Goal: Find specific page/section: Find specific page/section

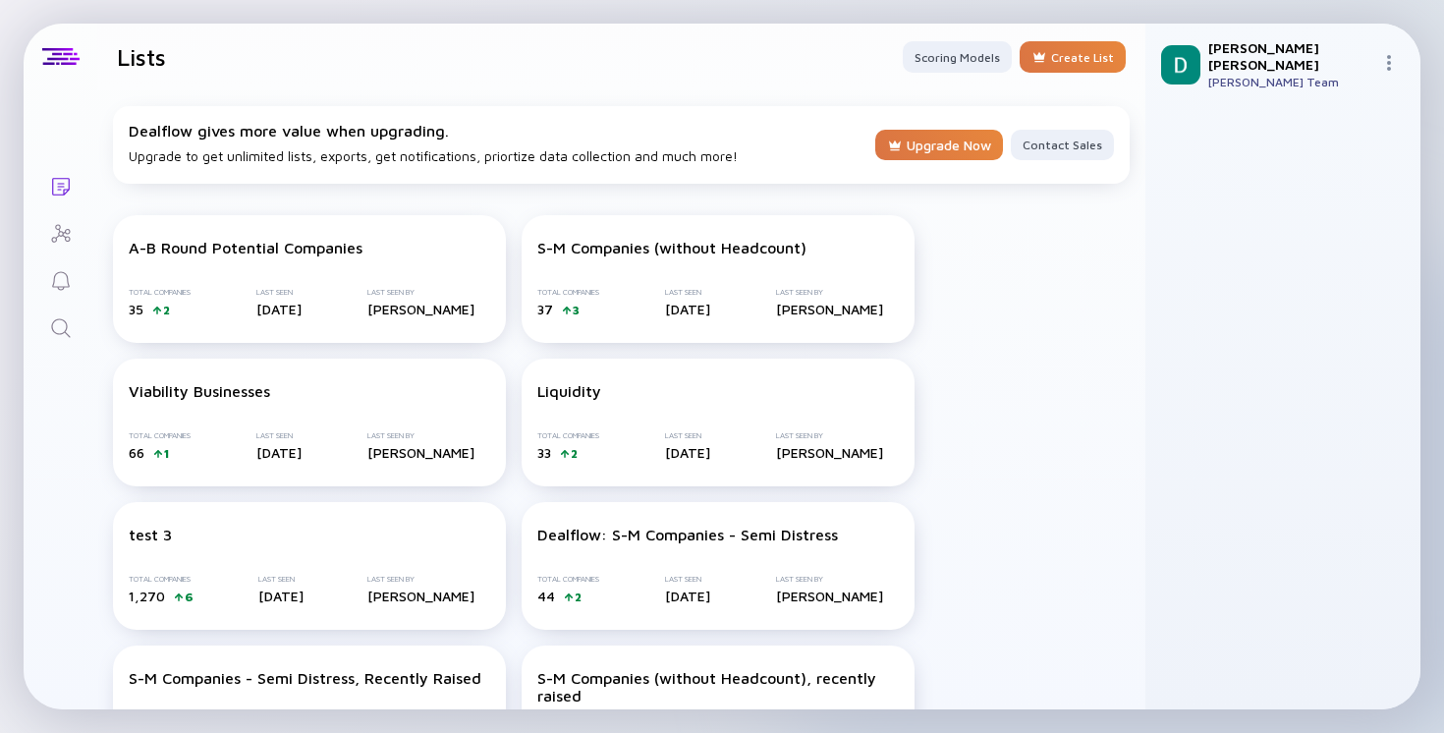
click at [69, 346] on link "Search" at bounding box center [61, 326] width 74 height 47
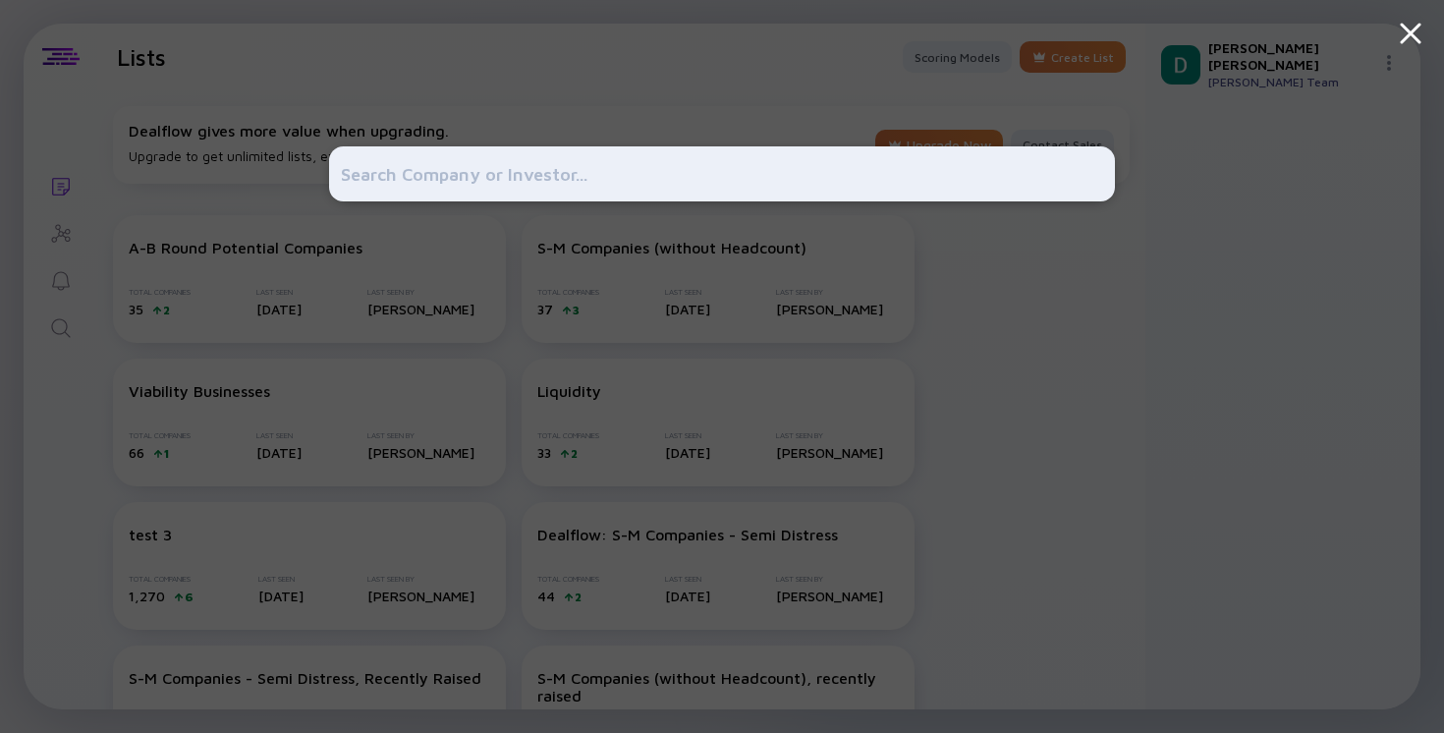
click at [67, 329] on div at bounding box center [722, 366] width 1444 height 733
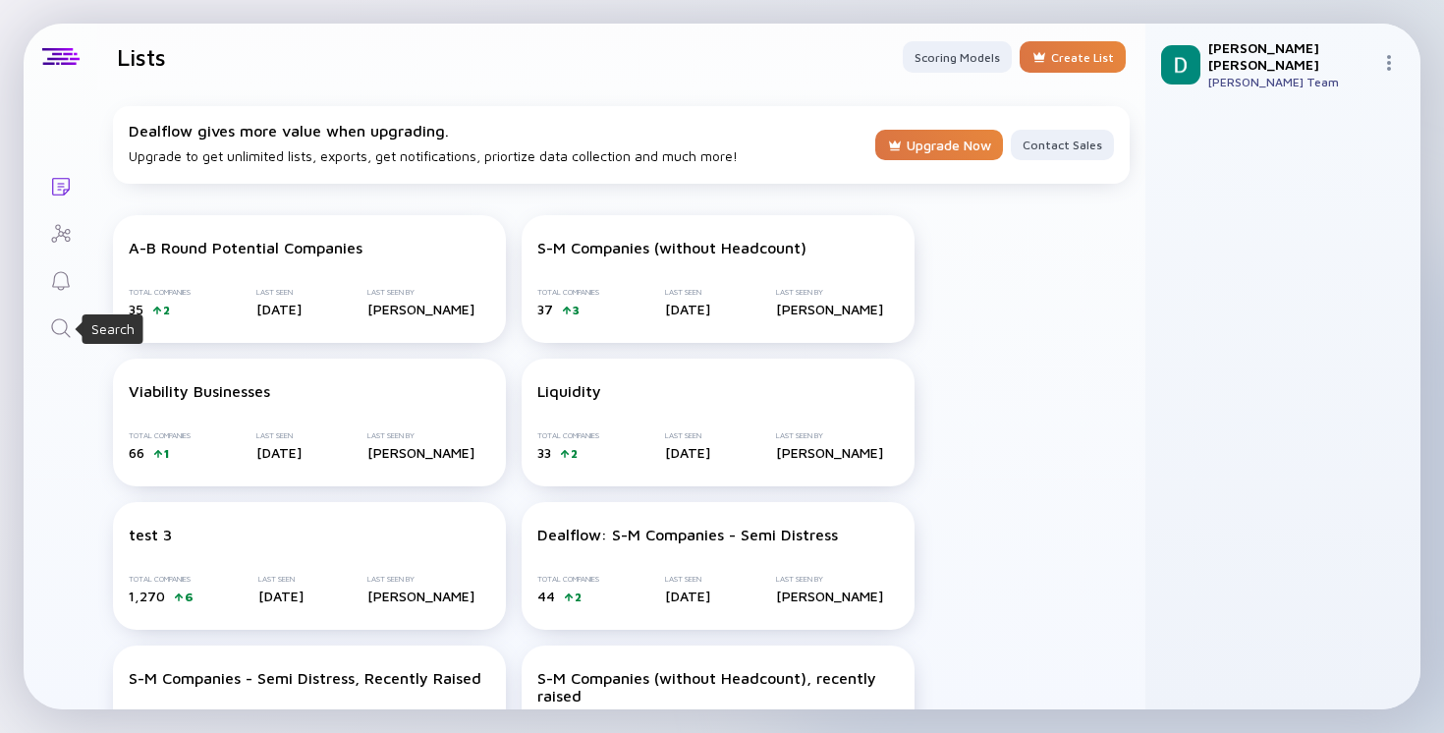
click at [67, 329] on icon "Search" at bounding box center [61, 328] width 24 height 24
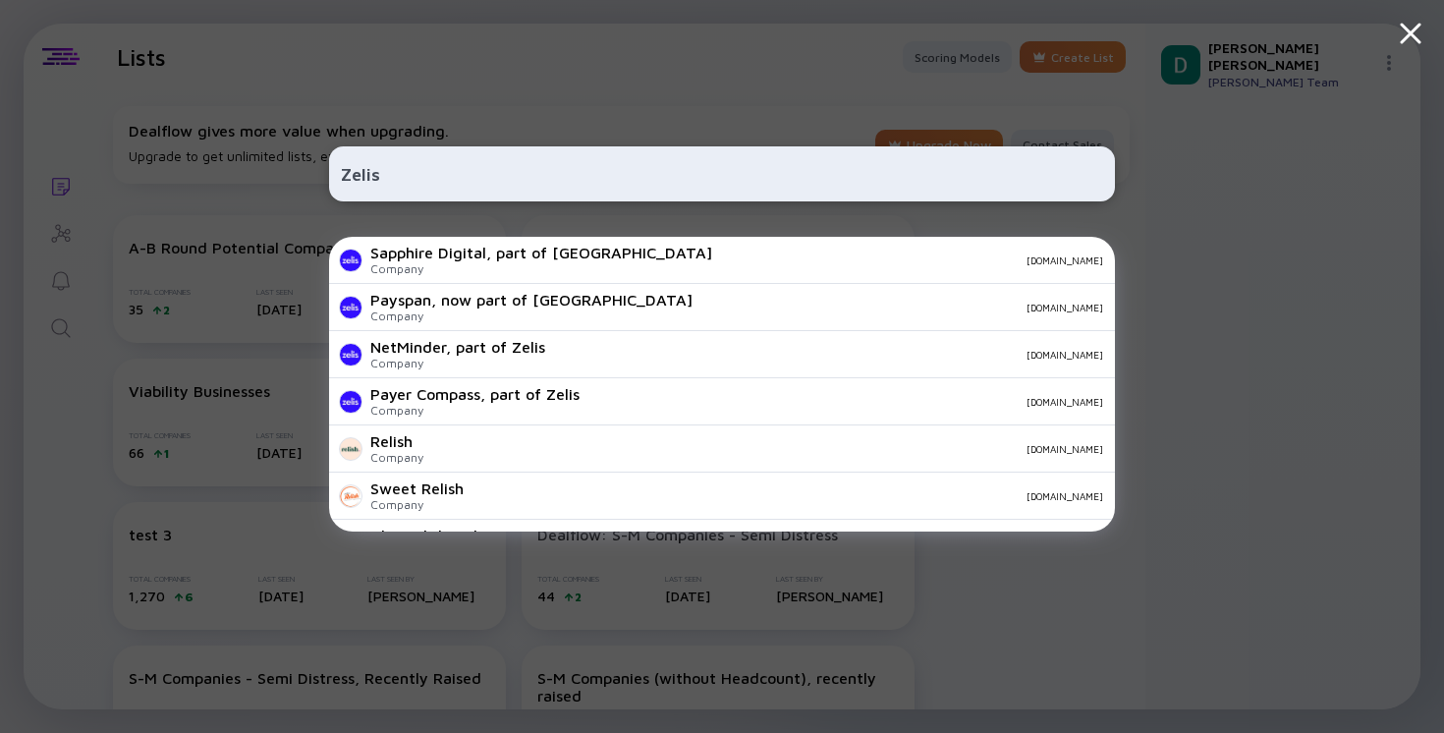
click at [521, 165] on input "Zelis" at bounding box center [722, 173] width 762 height 35
paste input "[URL][DOMAIN_NAME]"
type input "[URL][DOMAIN_NAME]"
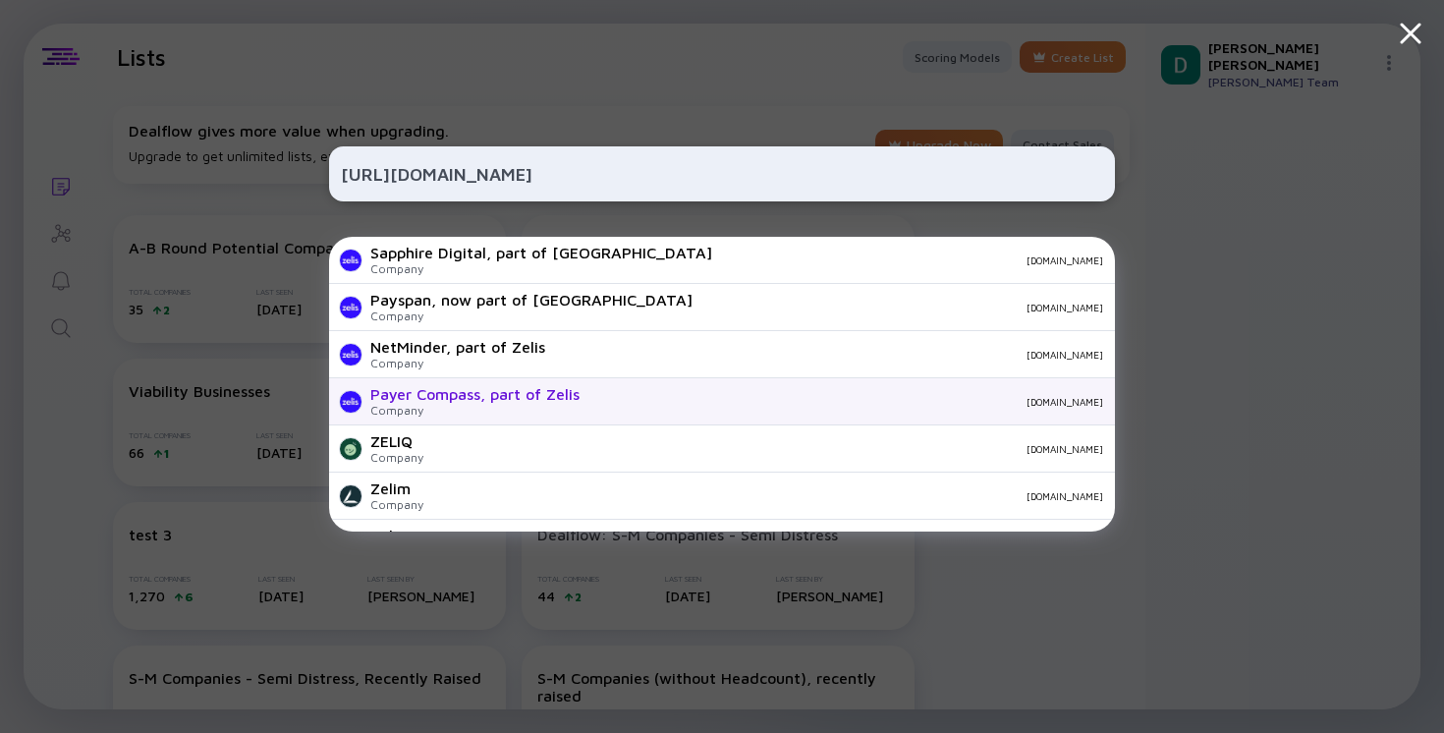
scroll to position [290, 0]
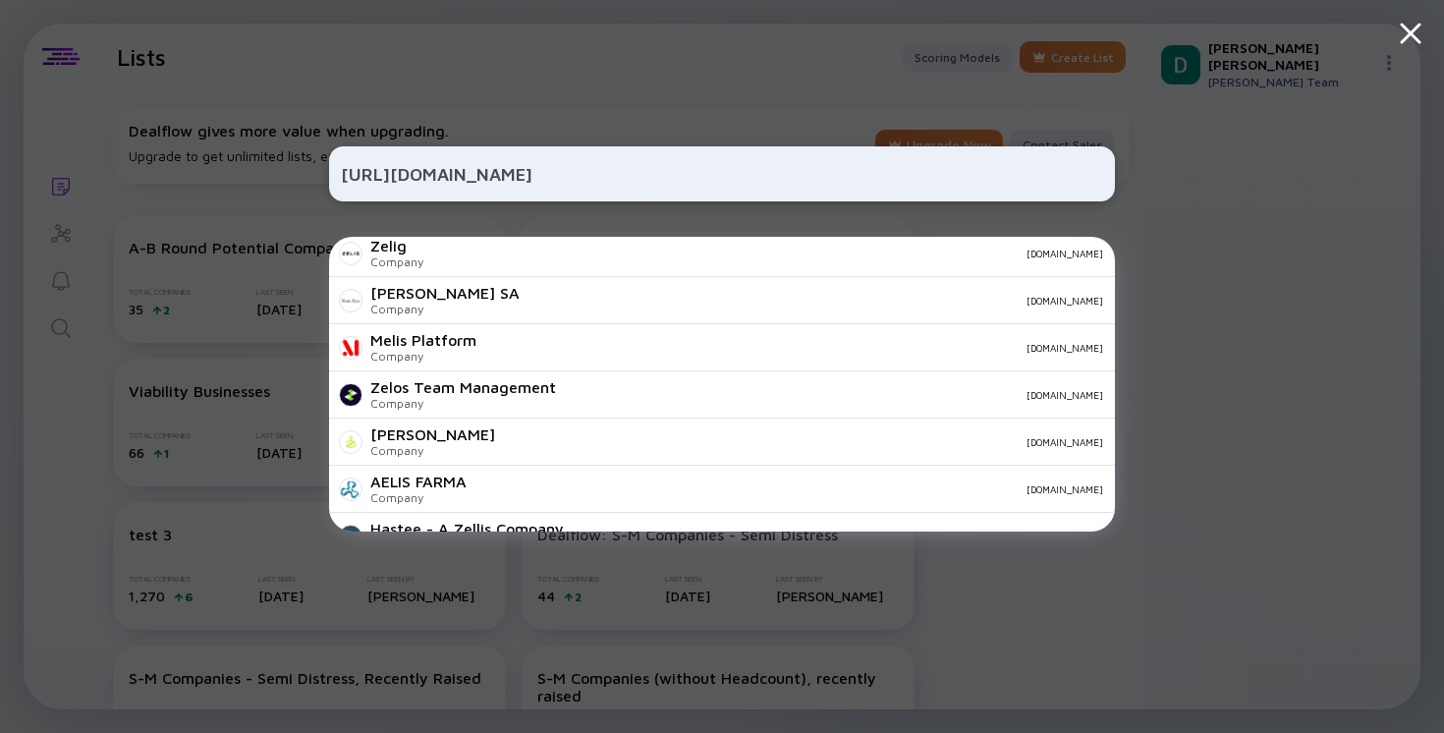
drag, startPoint x: 452, startPoint y: 170, endPoint x: 227, endPoint y: 172, distance: 225.0
click at [227, 172] on div "[URL][DOMAIN_NAME] Sapphire Digital, part of Zelis Company [DOMAIN_NAME] Payspa…" at bounding box center [722, 366] width 1444 height 733
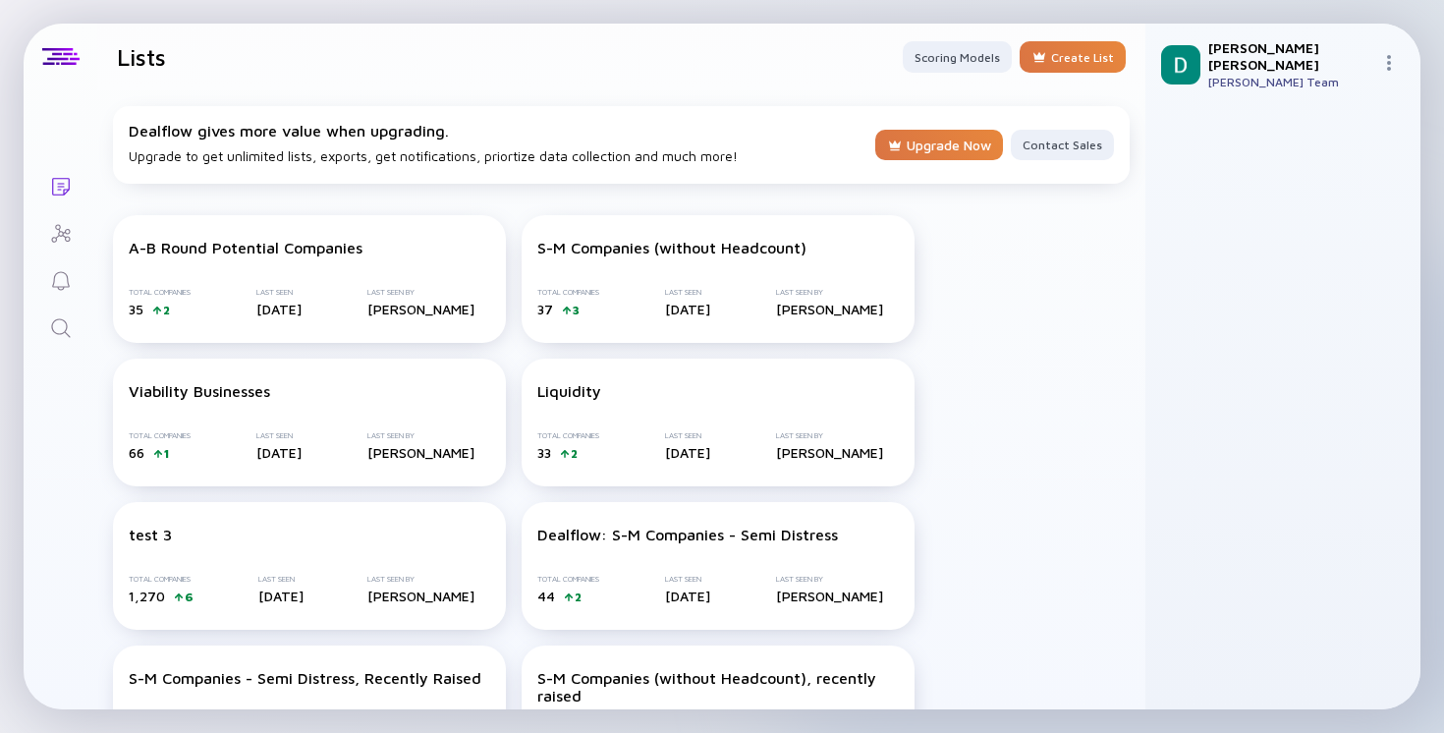
click at [53, 332] on icon "Search" at bounding box center [61, 328] width 24 height 24
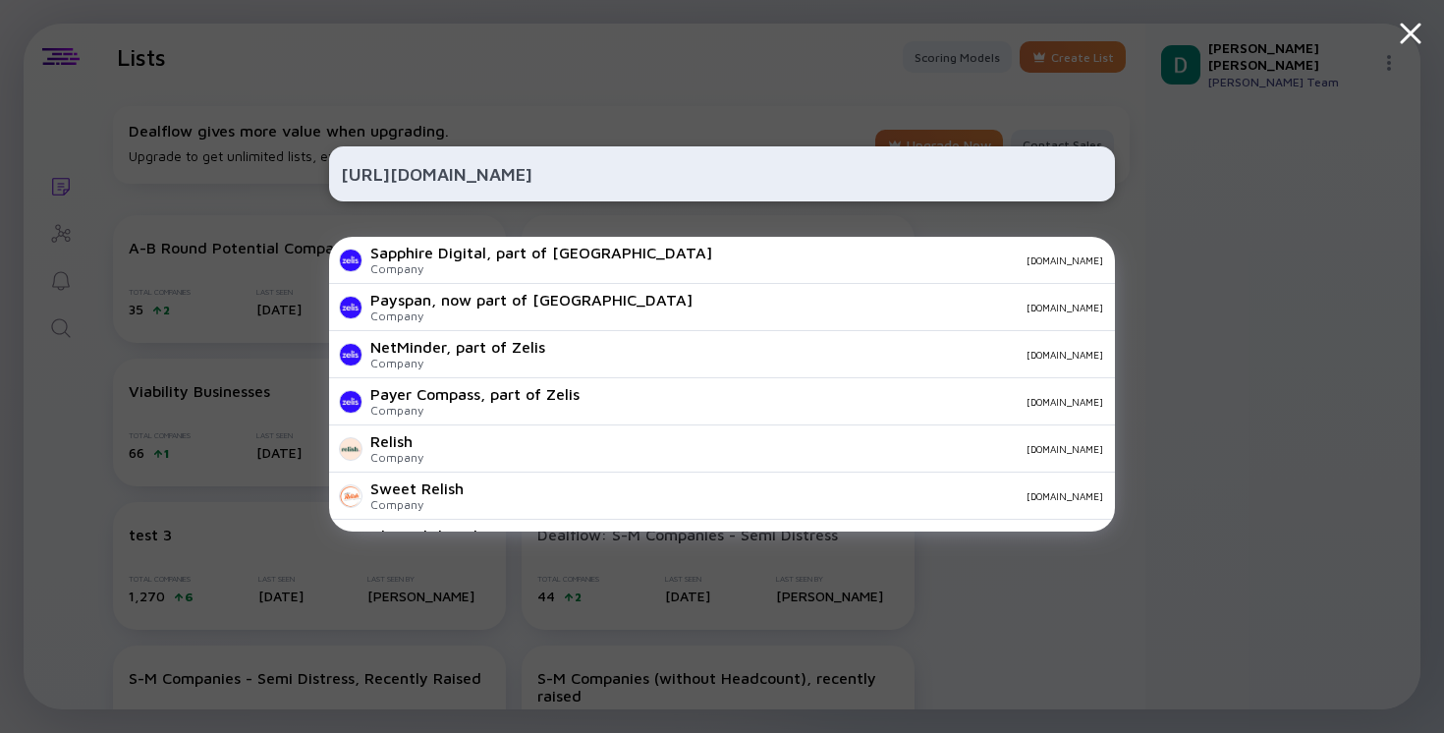
type input "[URL][DOMAIN_NAME]"
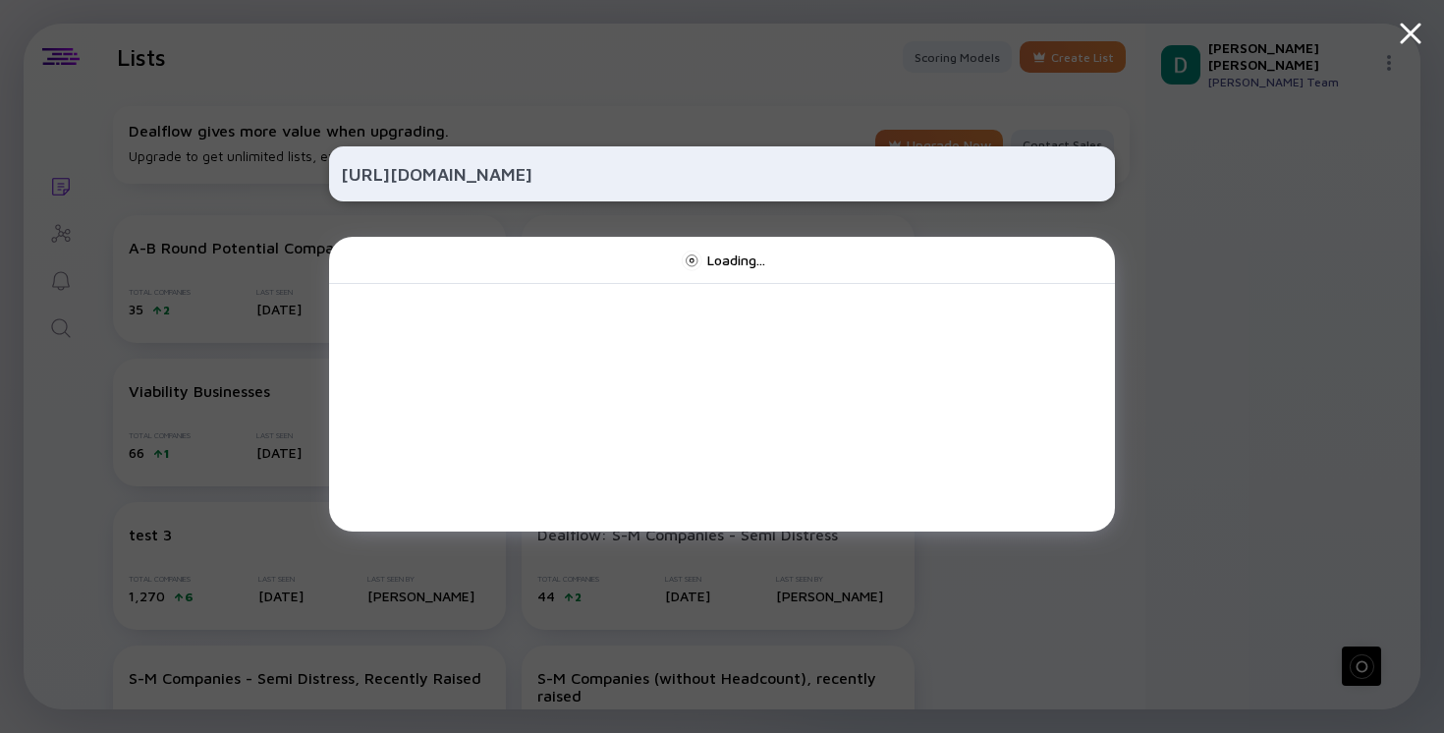
drag, startPoint x: 455, startPoint y: 182, endPoint x: 247, endPoint y: 181, distance: 208.3
click at [246, 181] on div "[URL][DOMAIN_NAME] Loading..." at bounding box center [722, 366] width 1444 height 733
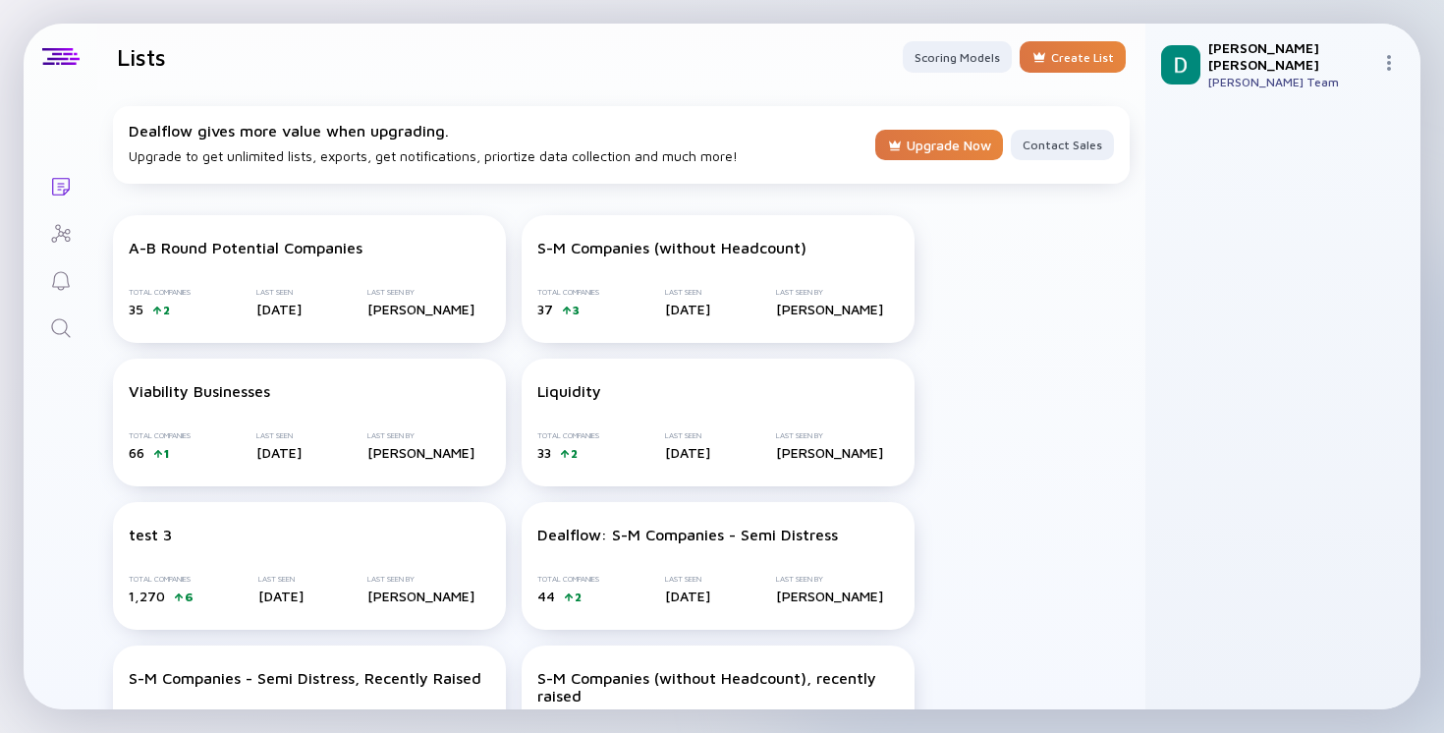
click at [67, 316] on icon "Search" at bounding box center [61, 328] width 24 height 24
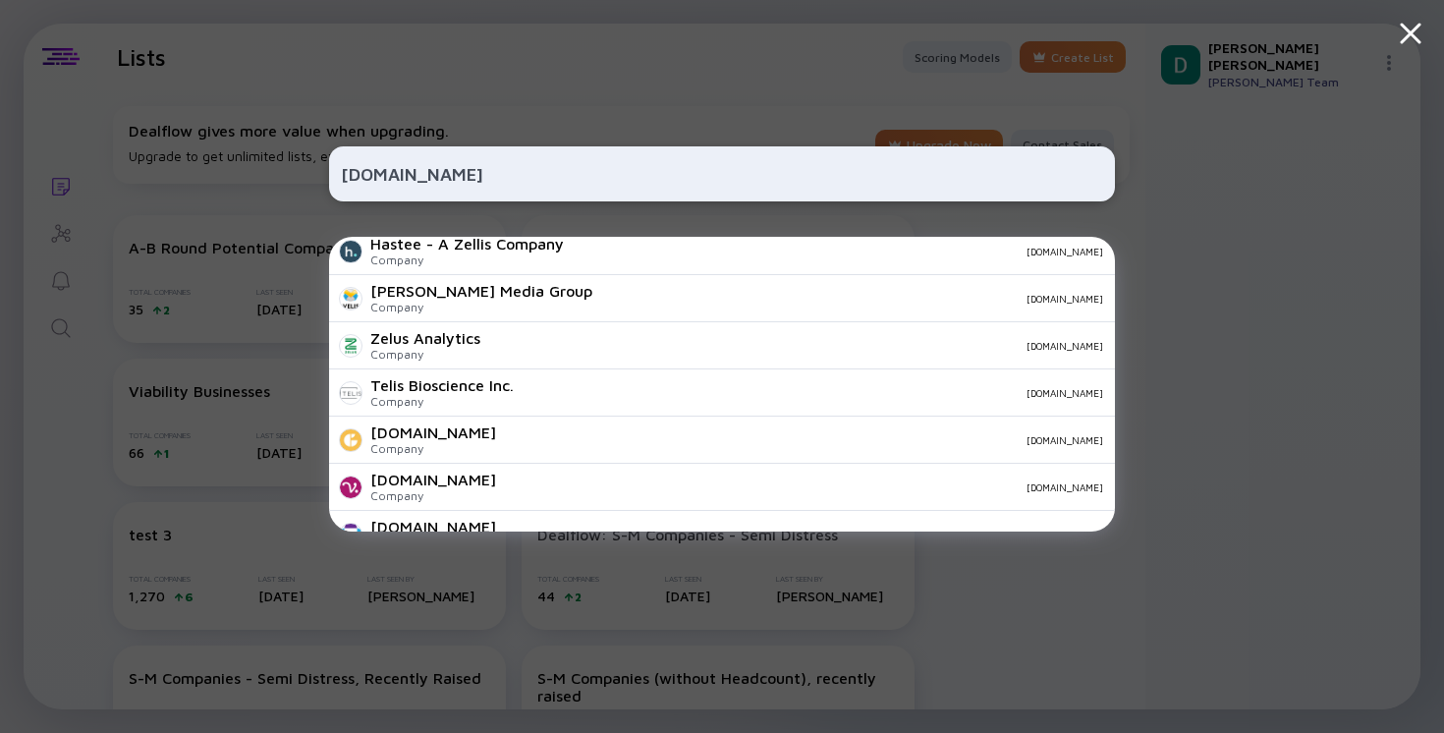
scroll to position [691, 0]
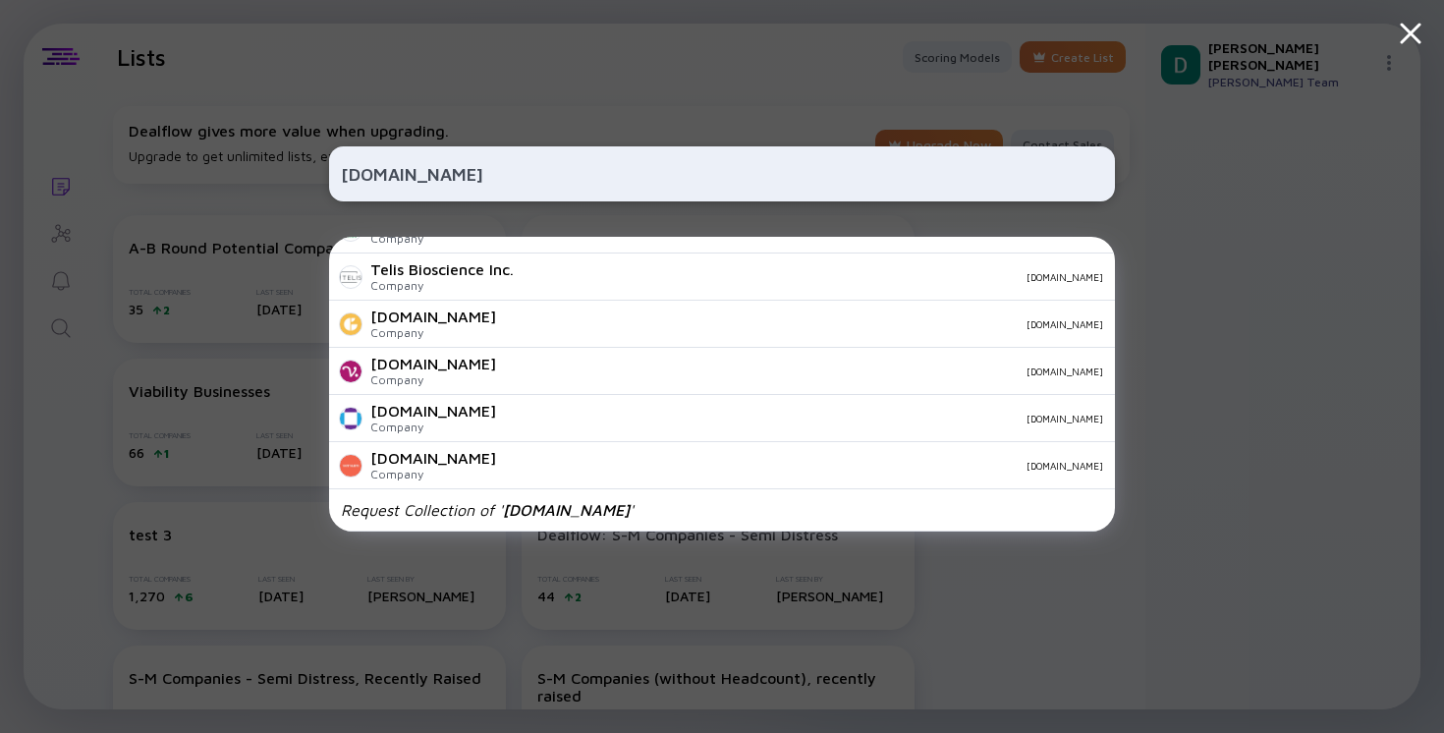
type input "[DOMAIN_NAME]"
